Goal: Transaction & Acquisition: Purchase product/service

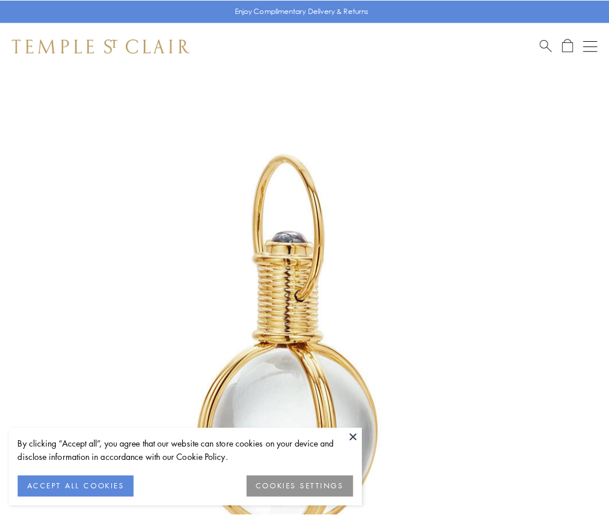
scroll to position [303, 0]
